Goal: Book appointment/travel/reservation

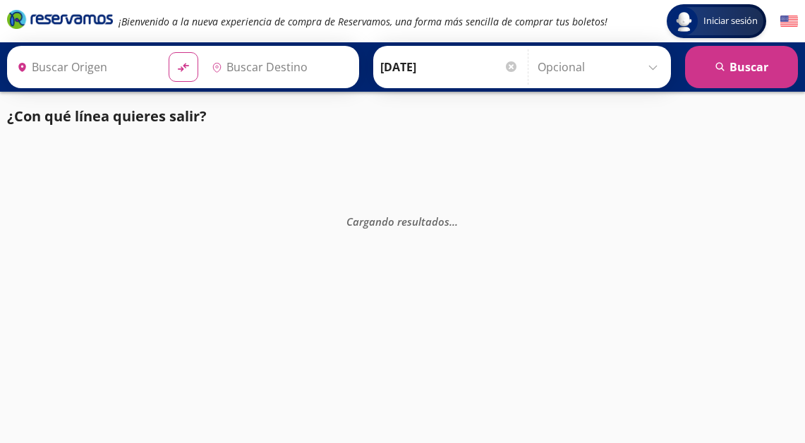
type input "[GEOGRAPHIC_DATA], [GEOGRAPHIC_DATA]"
type input "Santiago de Querétaro, [GEOGRAPHIC_DATA]"
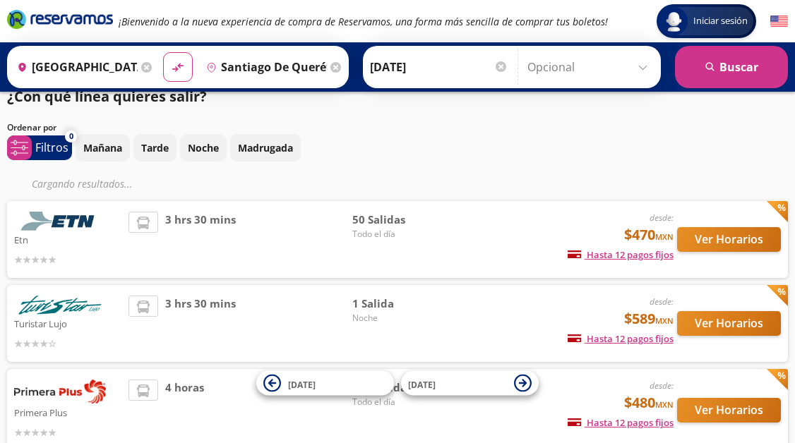
scroll to position [20, 0]
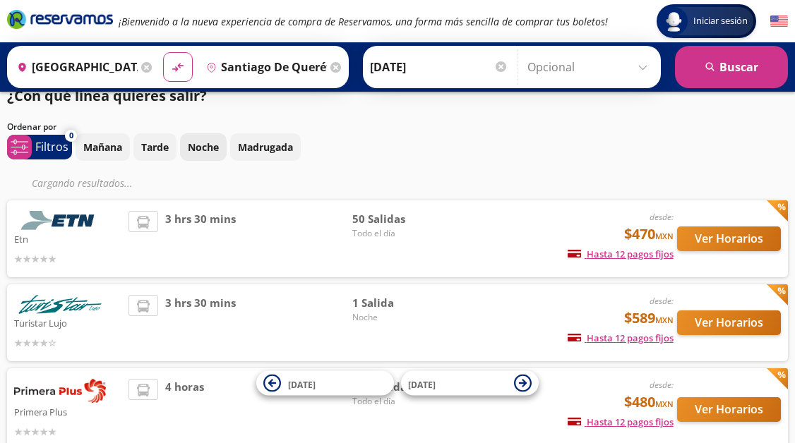
click at [198, 151] on p "Noche" at bounding box center [203, 147] width 31 height 15
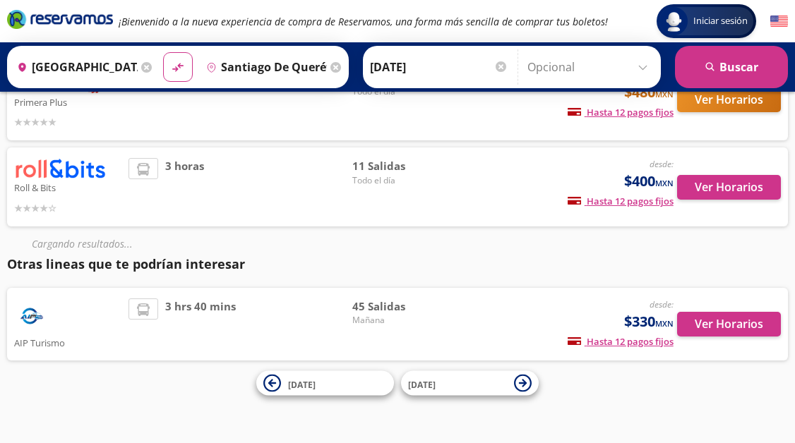
scroll to position [330, 0]
click at [637, 238] on div "Cargando resultados ..." at bounding box center [397, 244] width 781 height 21
click at [383, 172] on span "11 Salidas" at bounding box center [401, 167] width 99 height 16
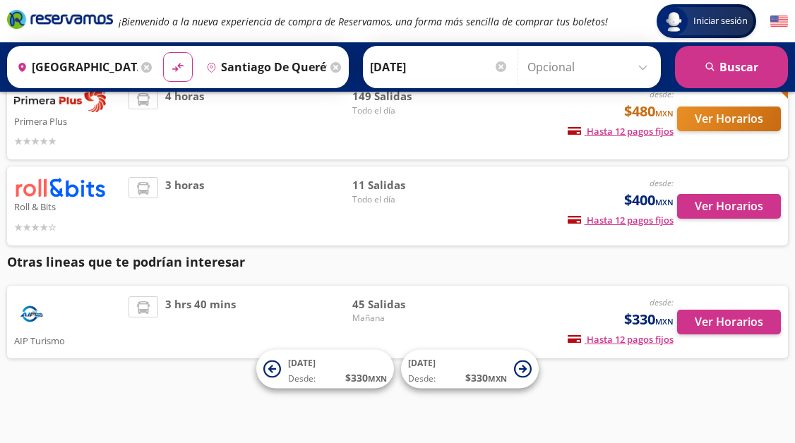
scroll to position [283, 0]
click at [75, 193] on img at bounding box center [60, 187] width 92 height 20
click at [741, 198] on button "Ver Horarios" at bounding box center [729, 206] width 104 height 25
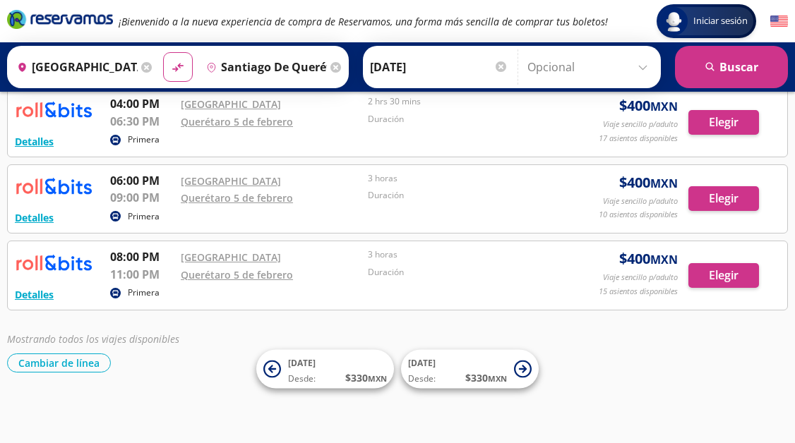
scroll to position [868, 0]
